Goal: Information Seeking & Learning: Understand process/instructions

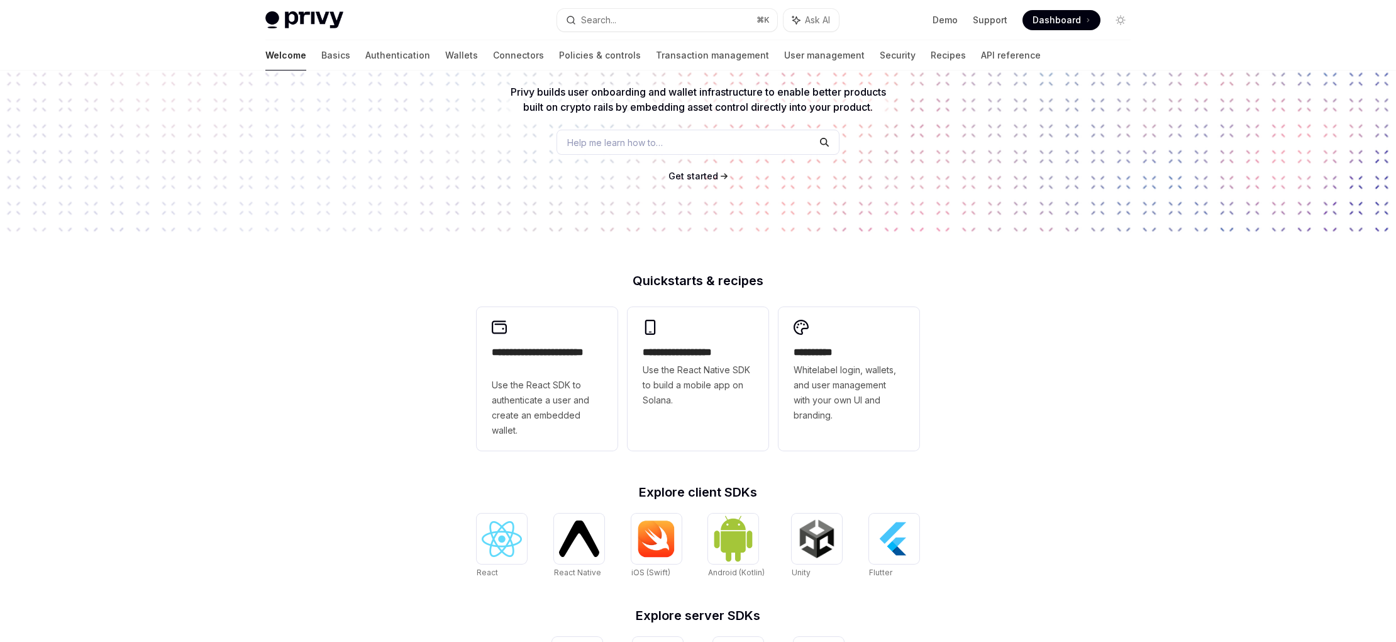
scroll to position [45, 0]
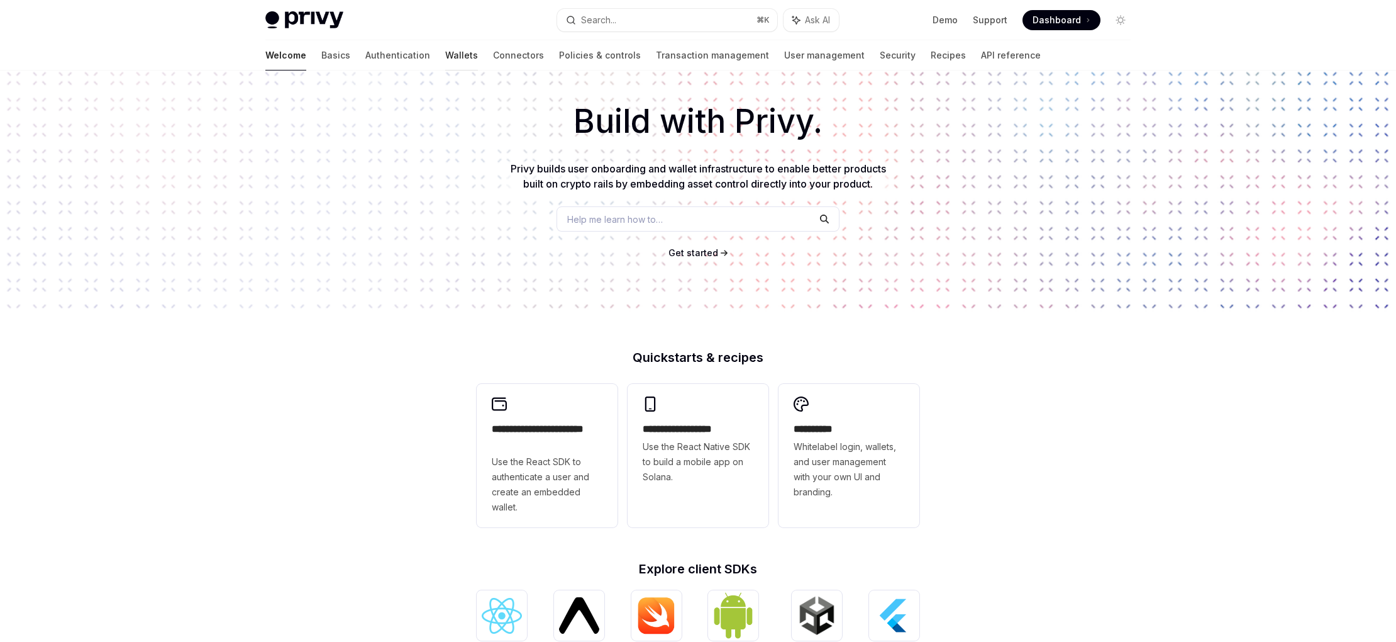
click at [445, 56] on link "Wallets" at bounding box center [461, 55] width 33 height 30
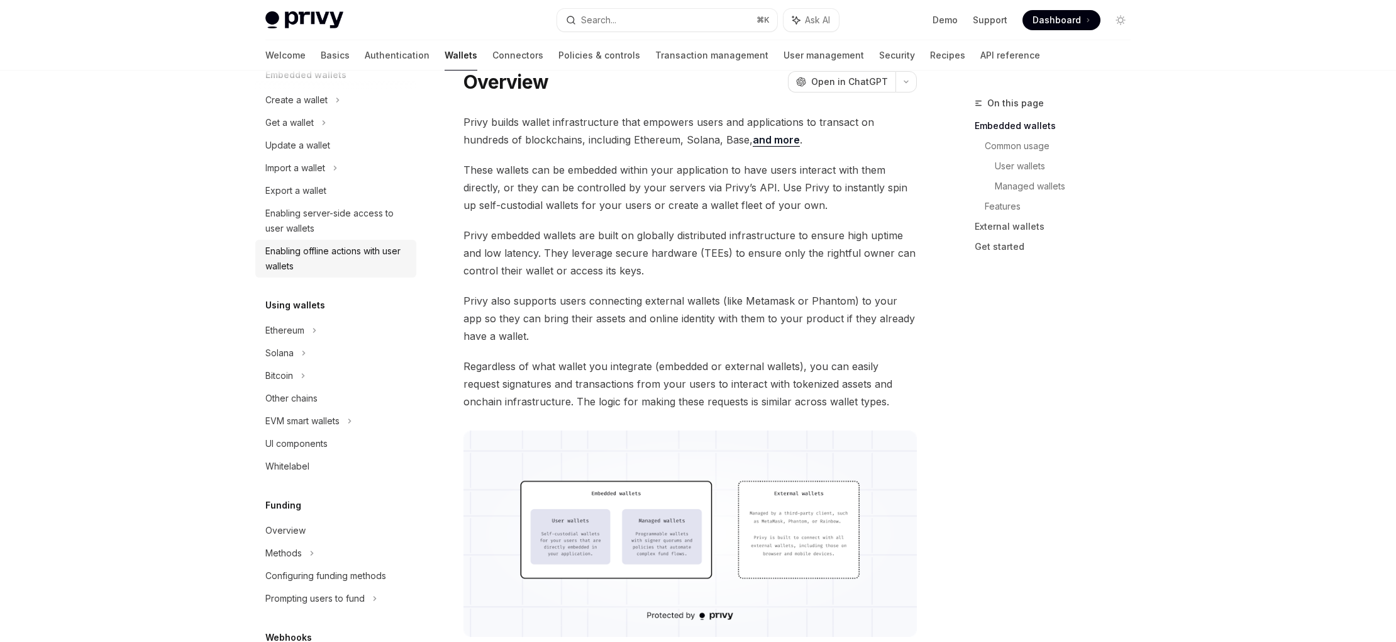
scroll to position [97, 0]
click at [306, 109] on div "Ethereum" at bounding box center [335, 97] width 161 height 23
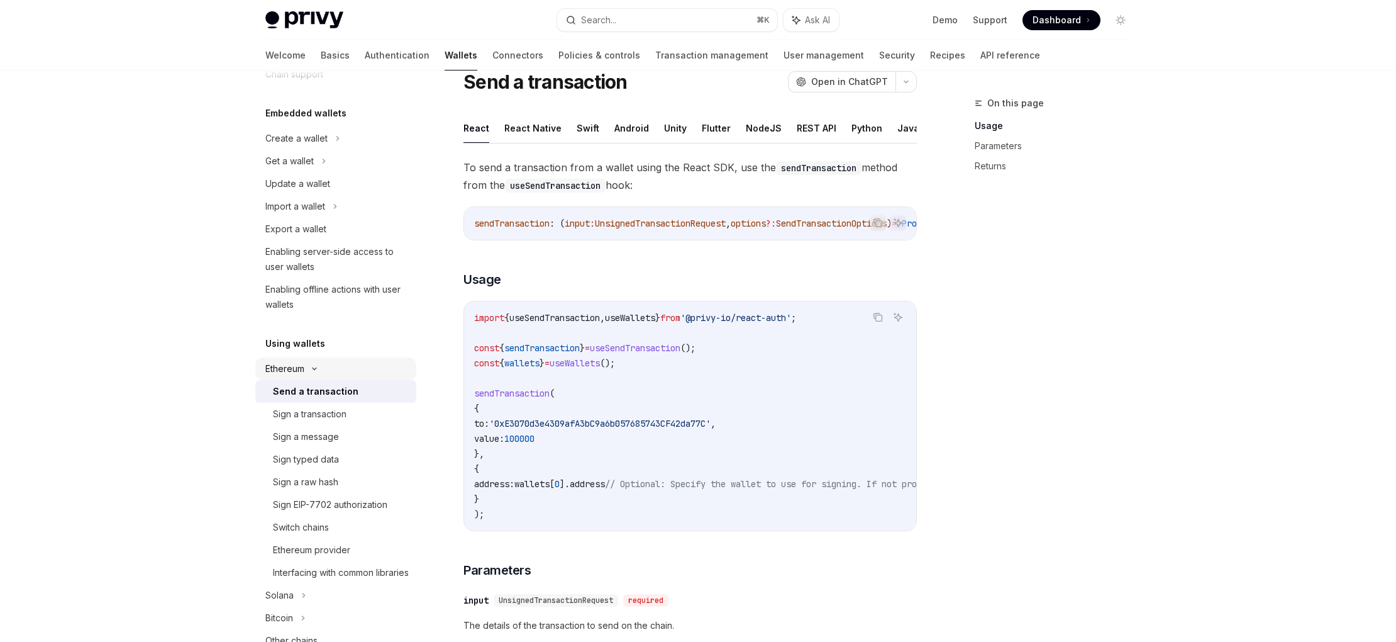
scroll to position [54, 0]
click at [332, 141] on div "Create a wallet" at bounding box center [335, 141] width 161 height 23
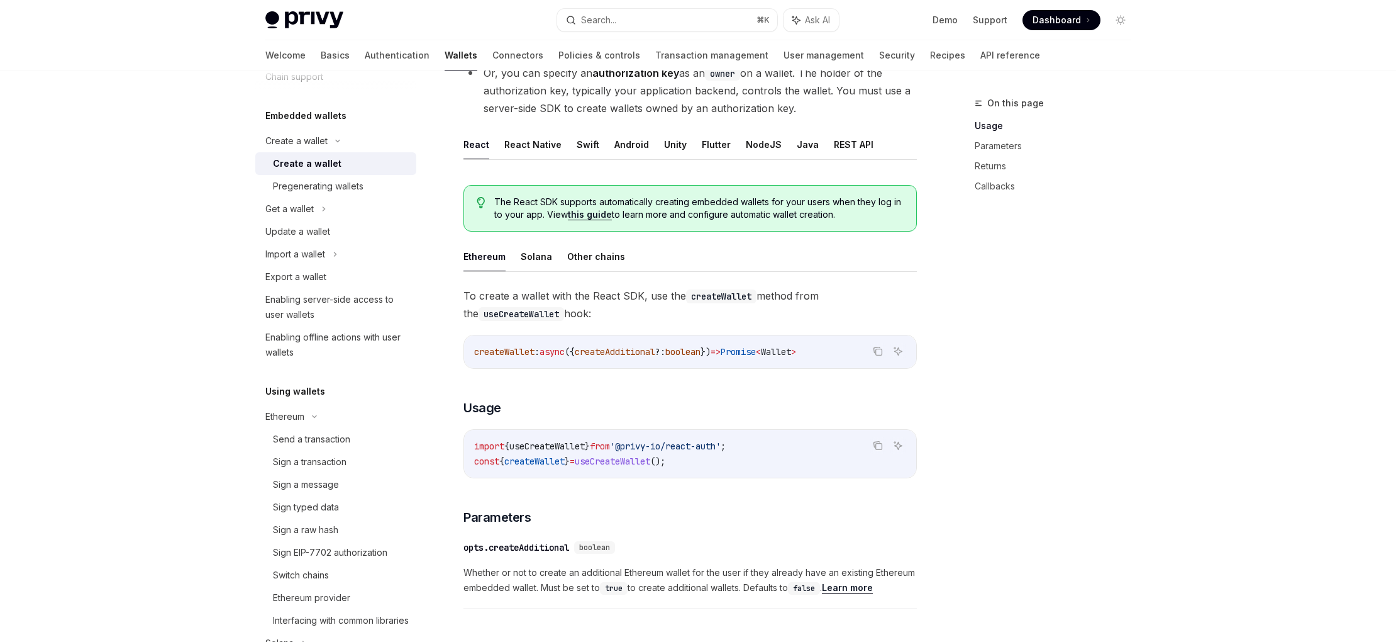
scroll to position [204, 0]
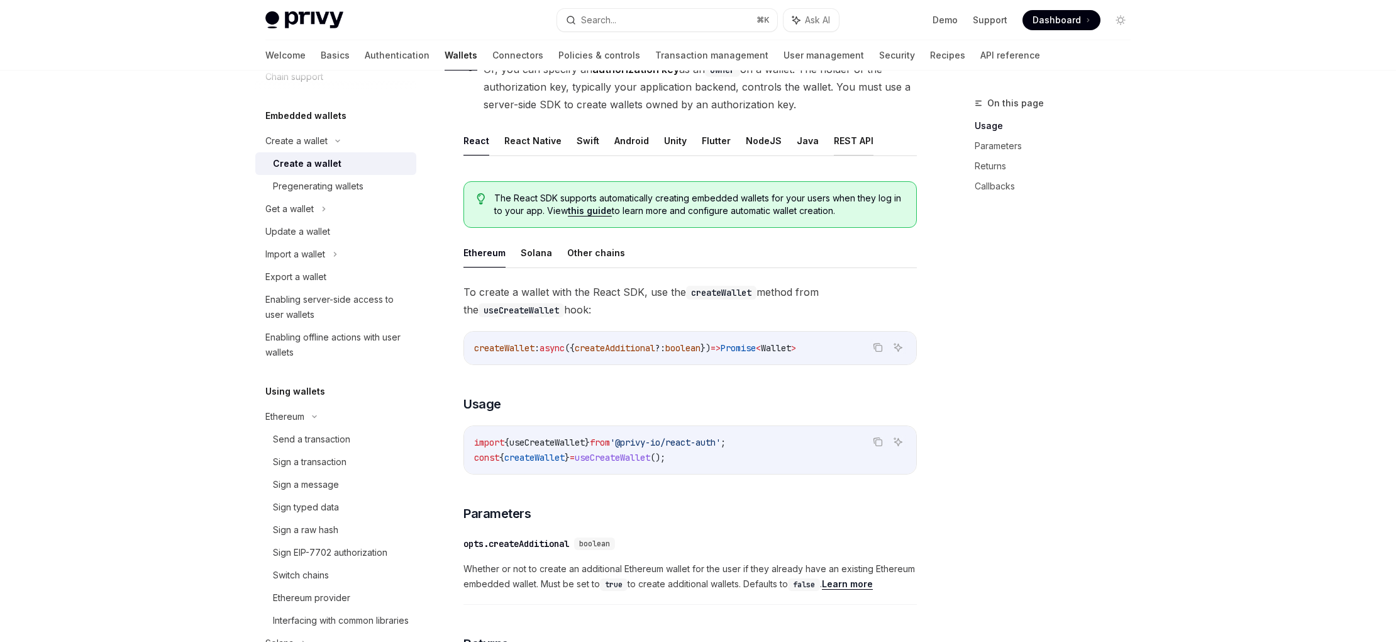
click at [843, 142] on button "REST API" at bounding box center [854, 141] width 40 height 30
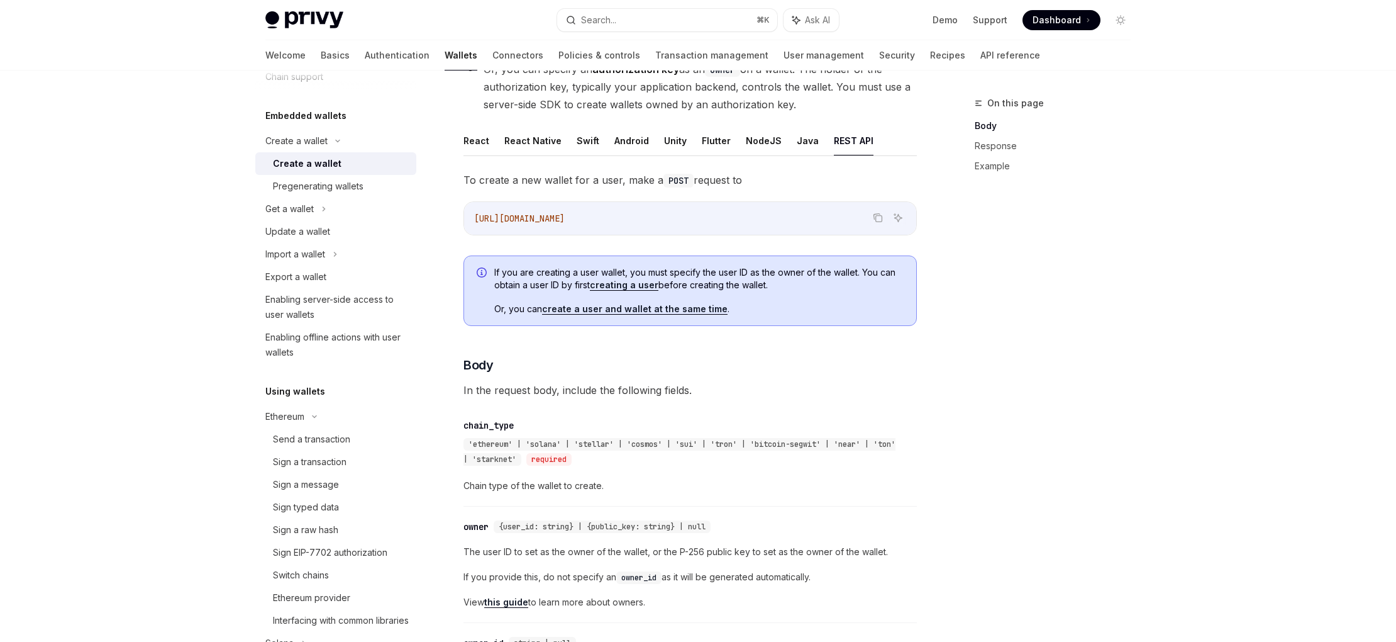
scroll to position [235, 0]
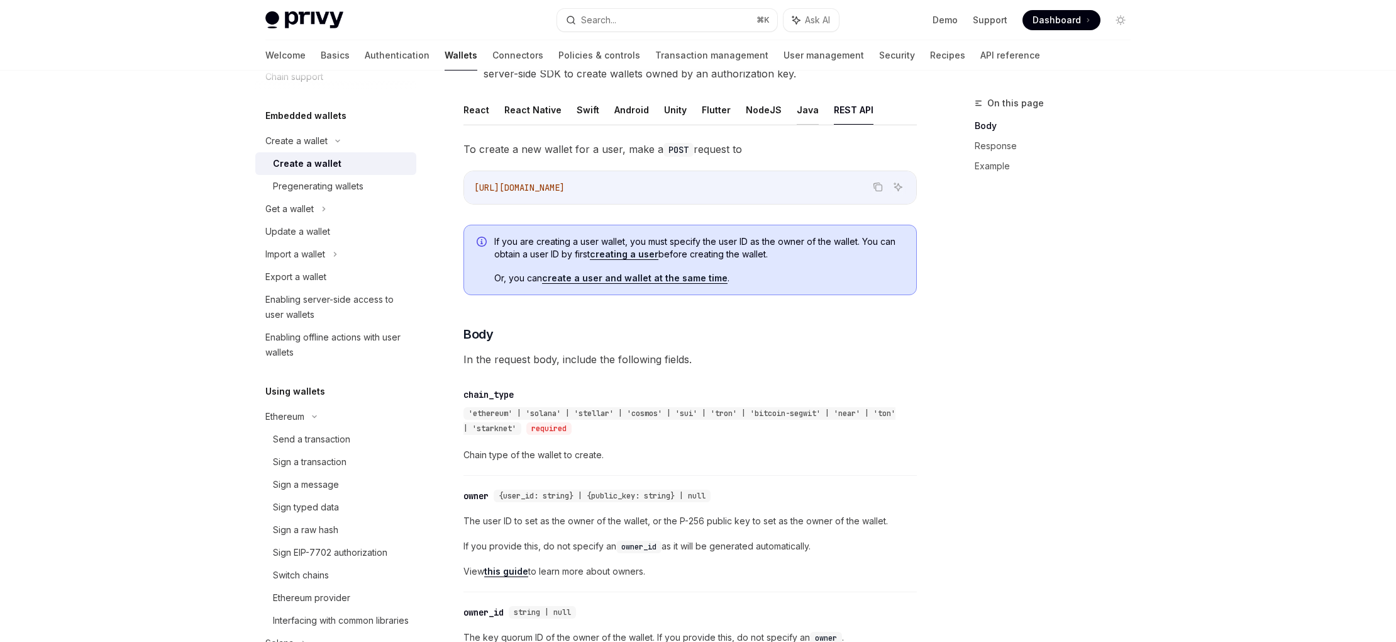
click at [797, 113] on button "Java" at bounding box center [808, 110] width 22 height 30
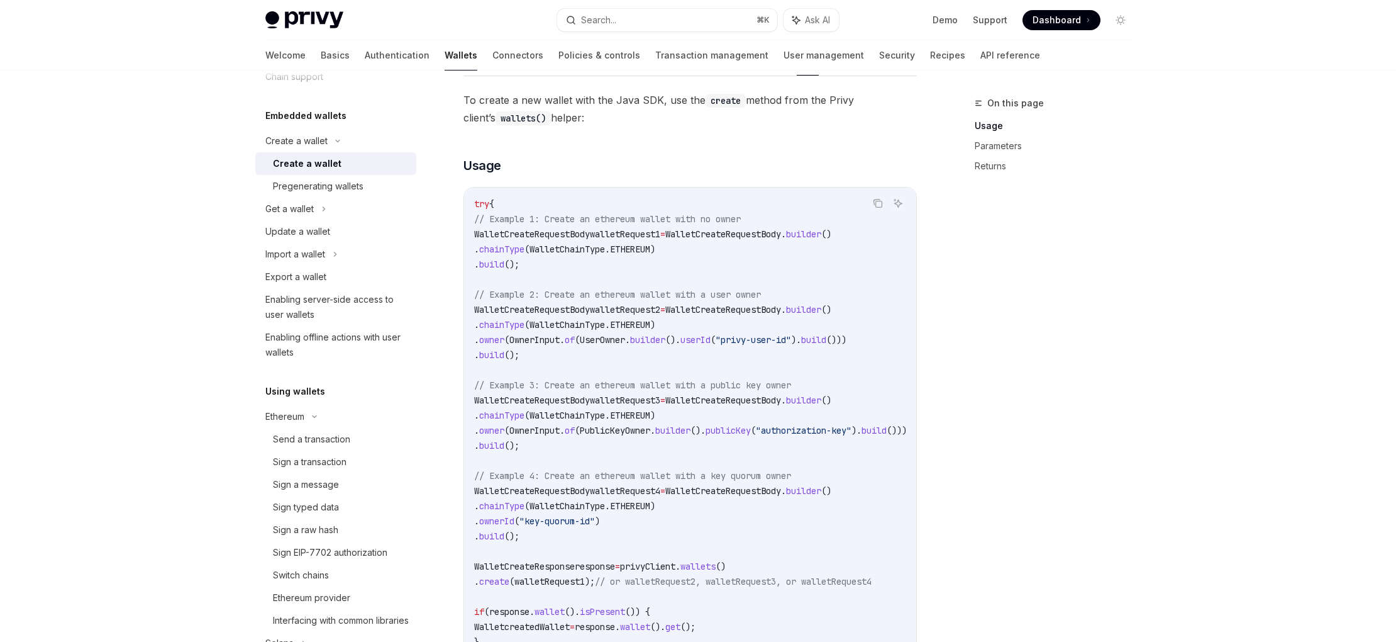
scroll to position [289, 0]
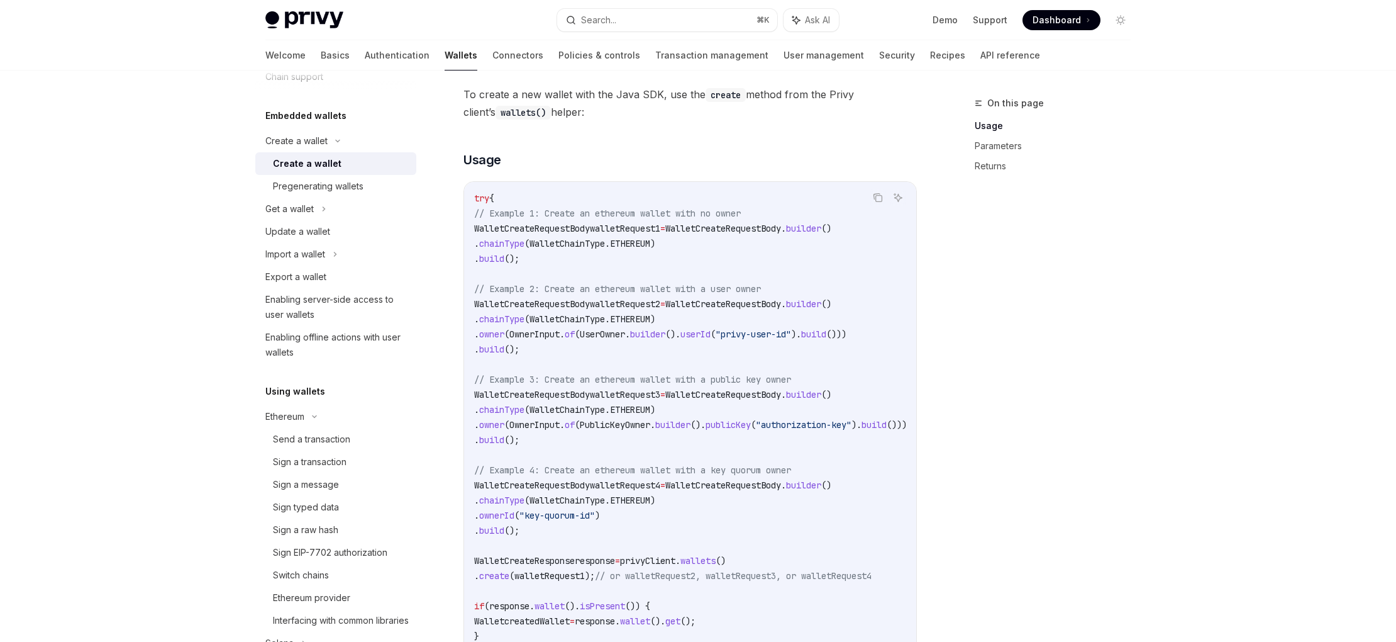
click at [605, 321] on span "WalletChainType" at bounding box center [567, 318] width 75 height 11
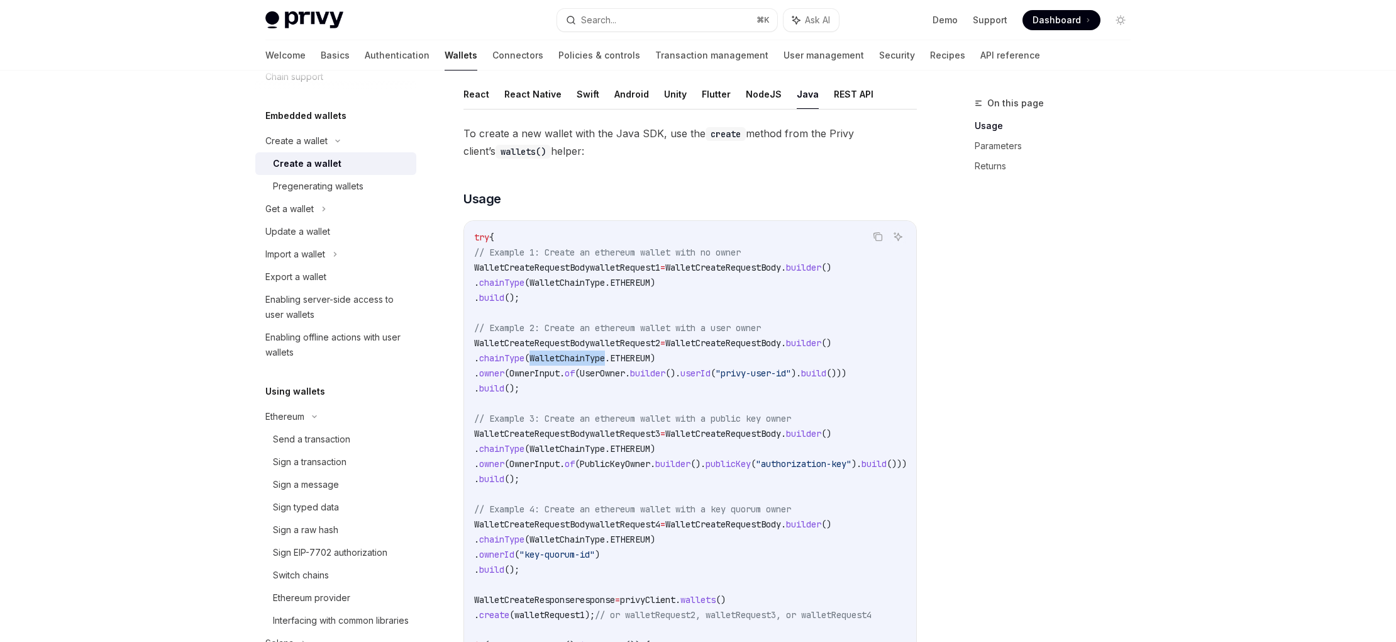
scroll to position [250, 0]
click at [752, 96] on button "NodeJS" at bounding box center [764, 95] width 36 height 30
type textarea "*"
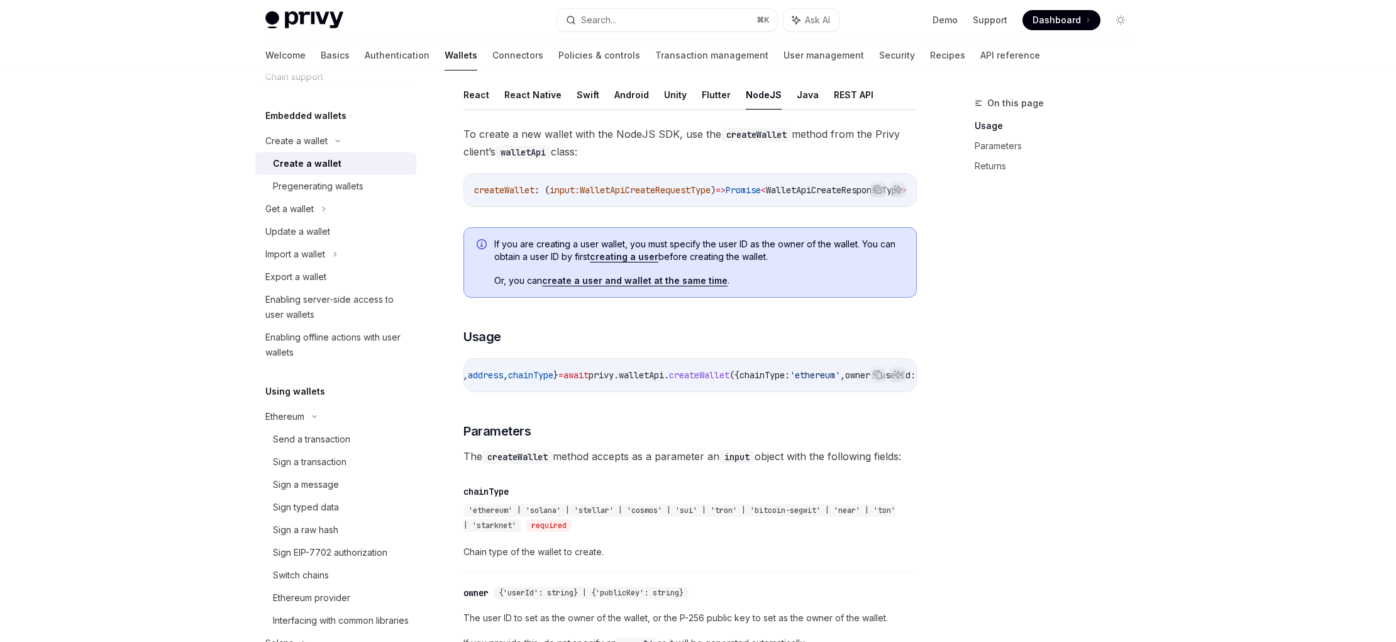
scroll to position [0, 18]
click at [582, 381] on span "chainType" at bounding box center [564, 374] width 45 height 11
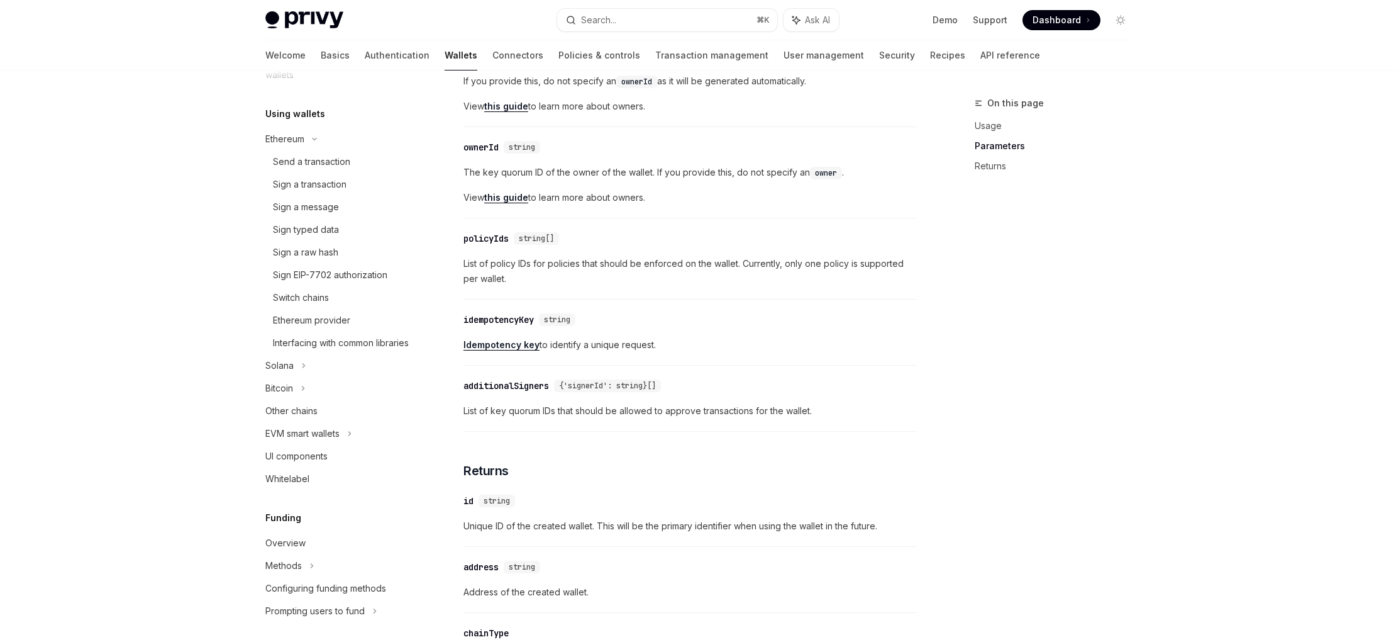
scroll to position [815, 0]
